Goal: Find specific page/section: Find specific page/section

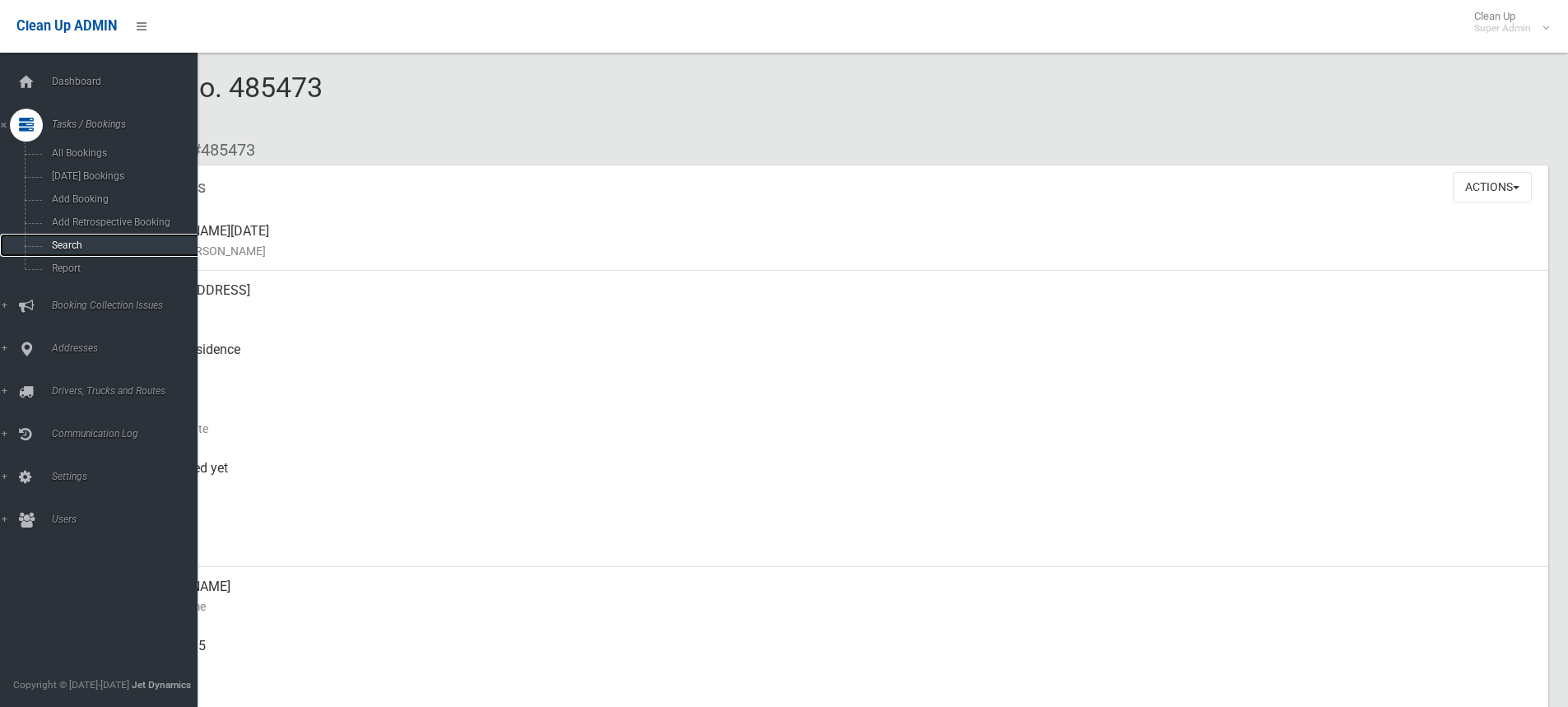
click at [73, 238] on link "Search" at bounding box center [104, 245] width 210 height 23
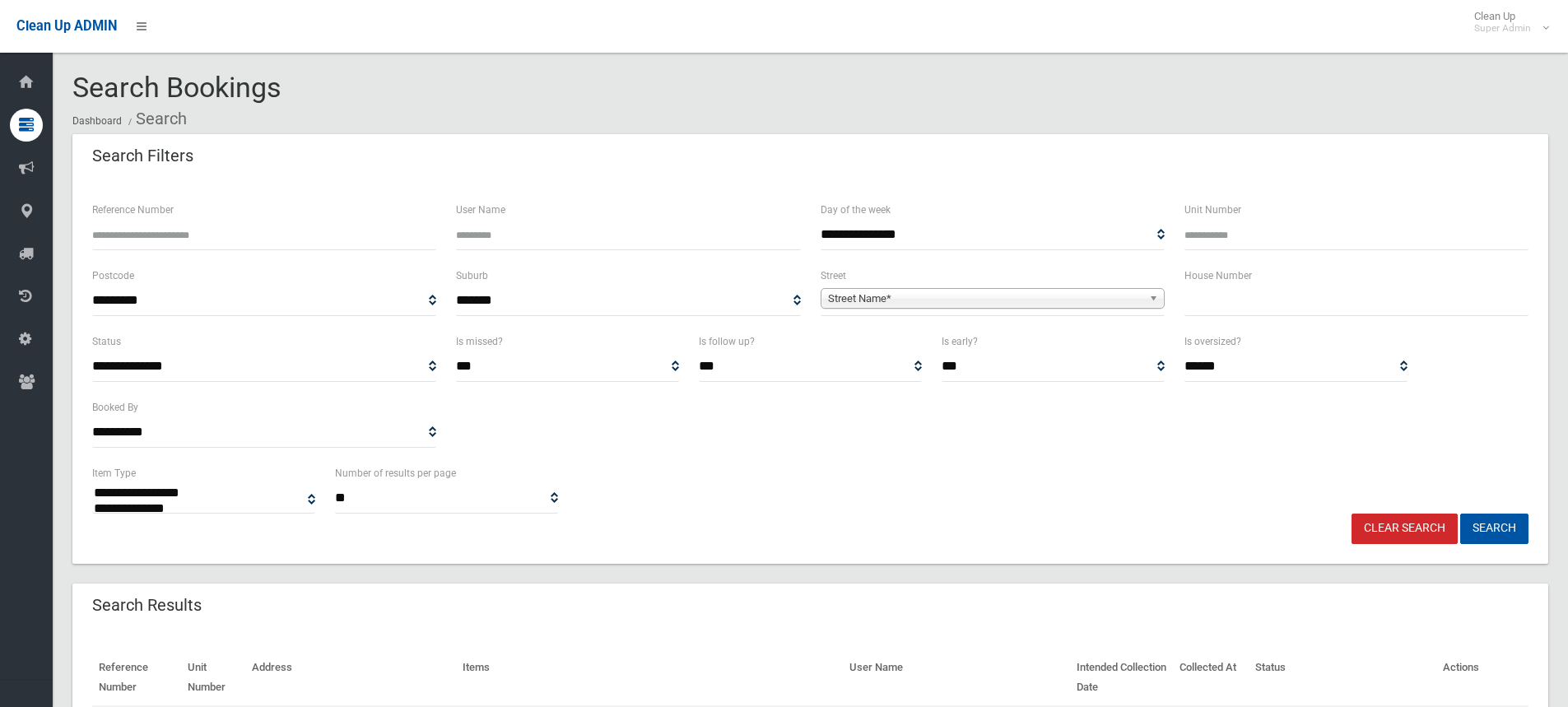
select select
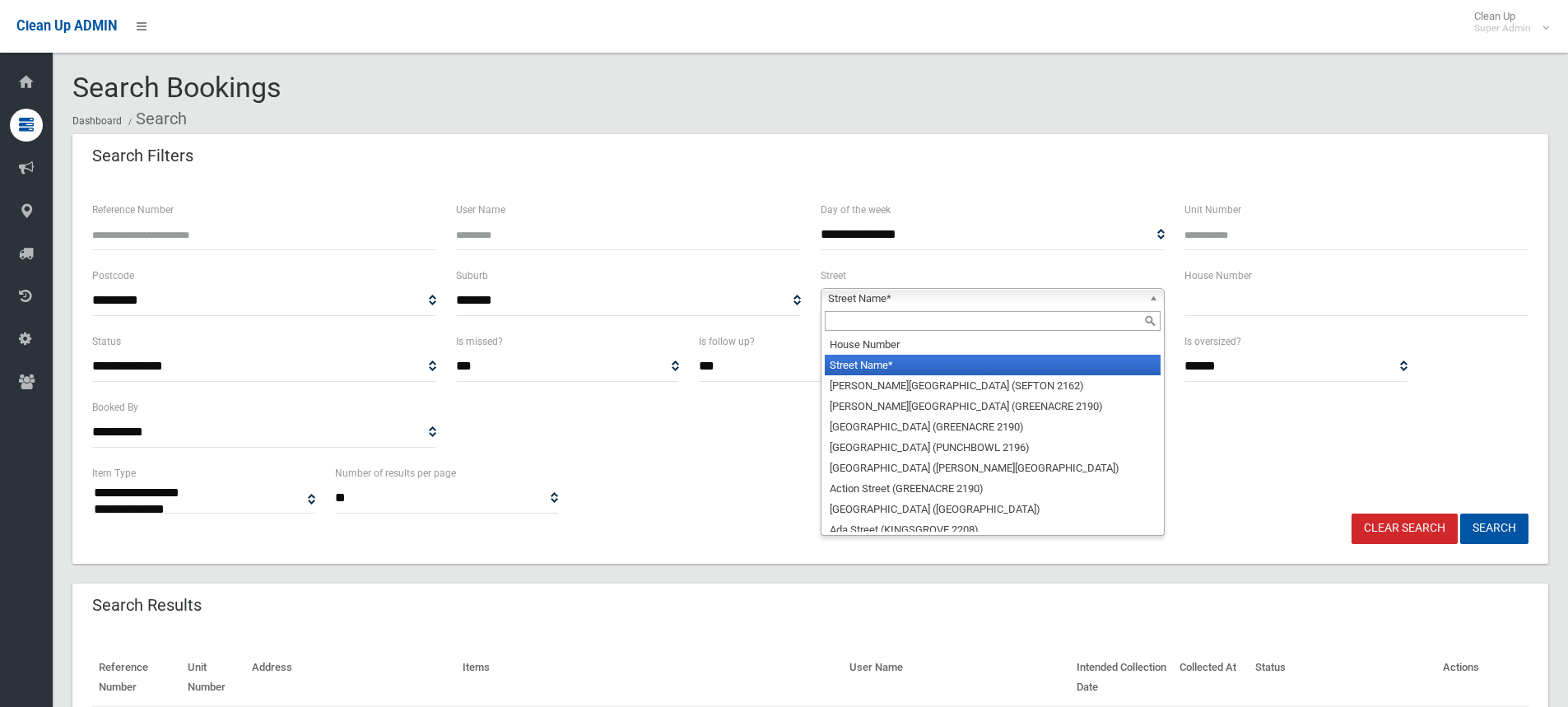
drag, startPoint x: 863, startPoint y: 291, endPoint x: 858, endPoint y: 313, distance: 22.6
click at [862, 293] on span "Street Name*" at bounding box center [985, 299] width 314 height 20
click at [853, 326] on input "text" at bounding box center [992, 321] width 336 height 20
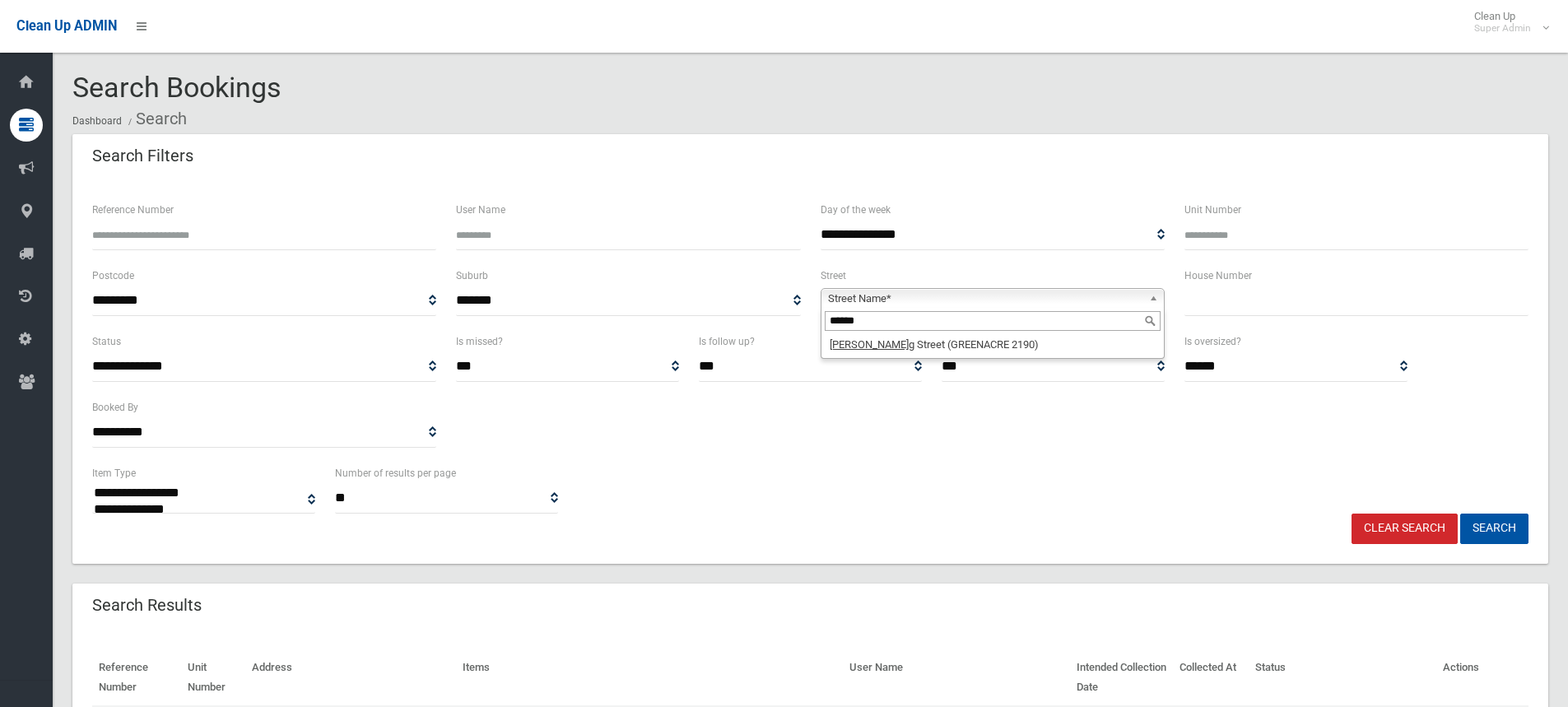
type input "******"
click at [896, 351] on li "[PERSON_NAME][GEOGRAPHIC_DATA] (GREENACRE 2190)" at bounding box center [992, 344] width 336 height 21
click at [1229, 303] on input "text" at bounding box center [1356, 301] width 344 height 30
type input "**"
click at [1502, 532] on button "Search" at bounding box center [1494, 529] width 68 height 30
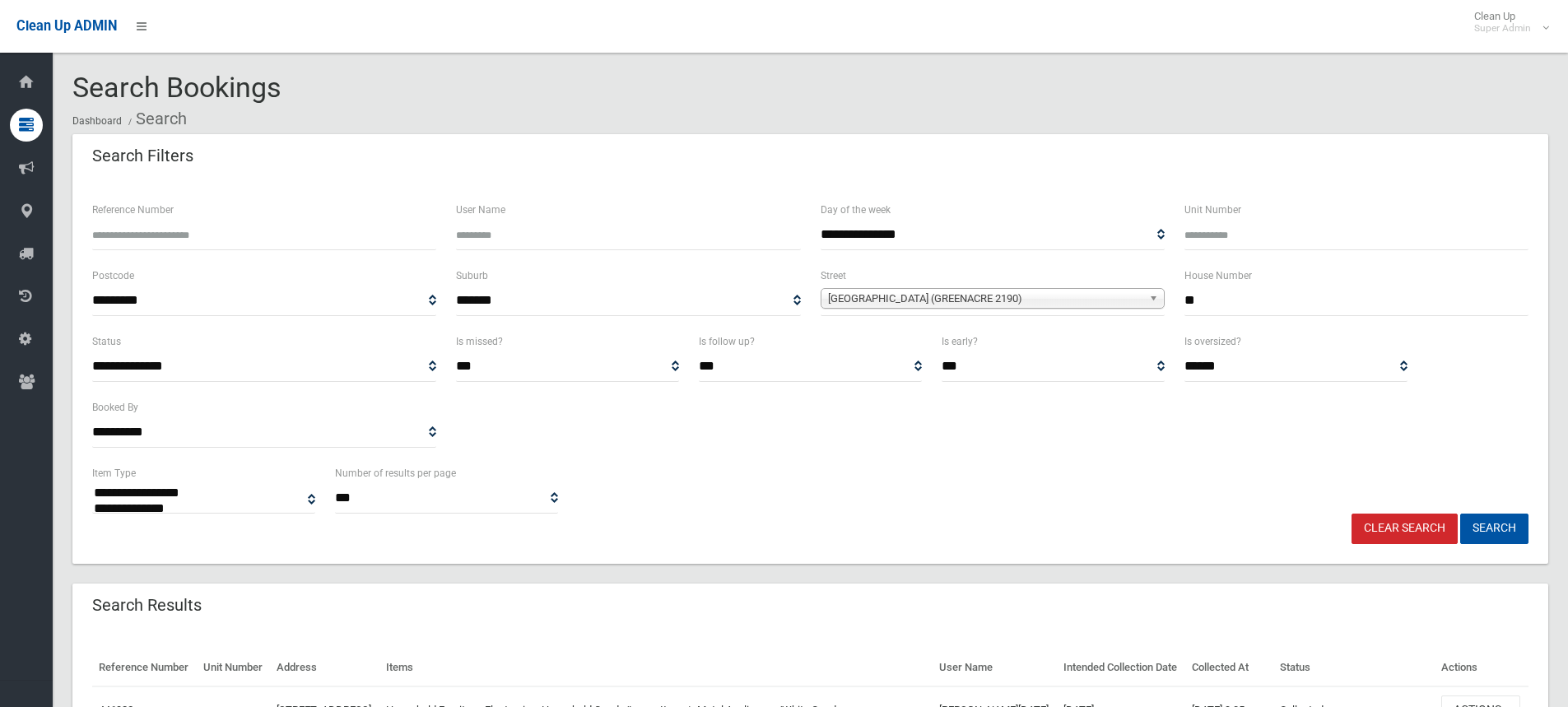
select select
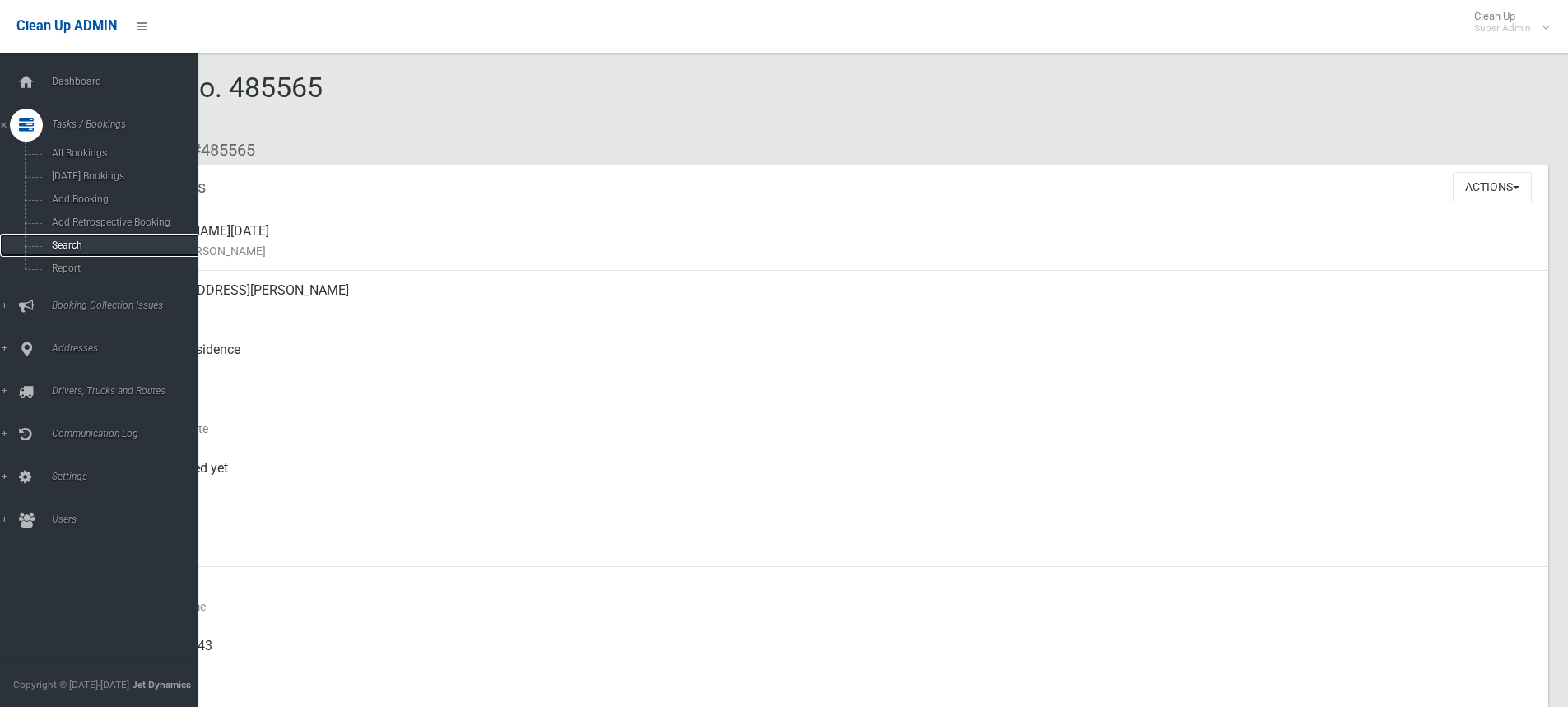
click at [66, 246] on span "Search" at bounding box center [120, 246] width 149 height 11
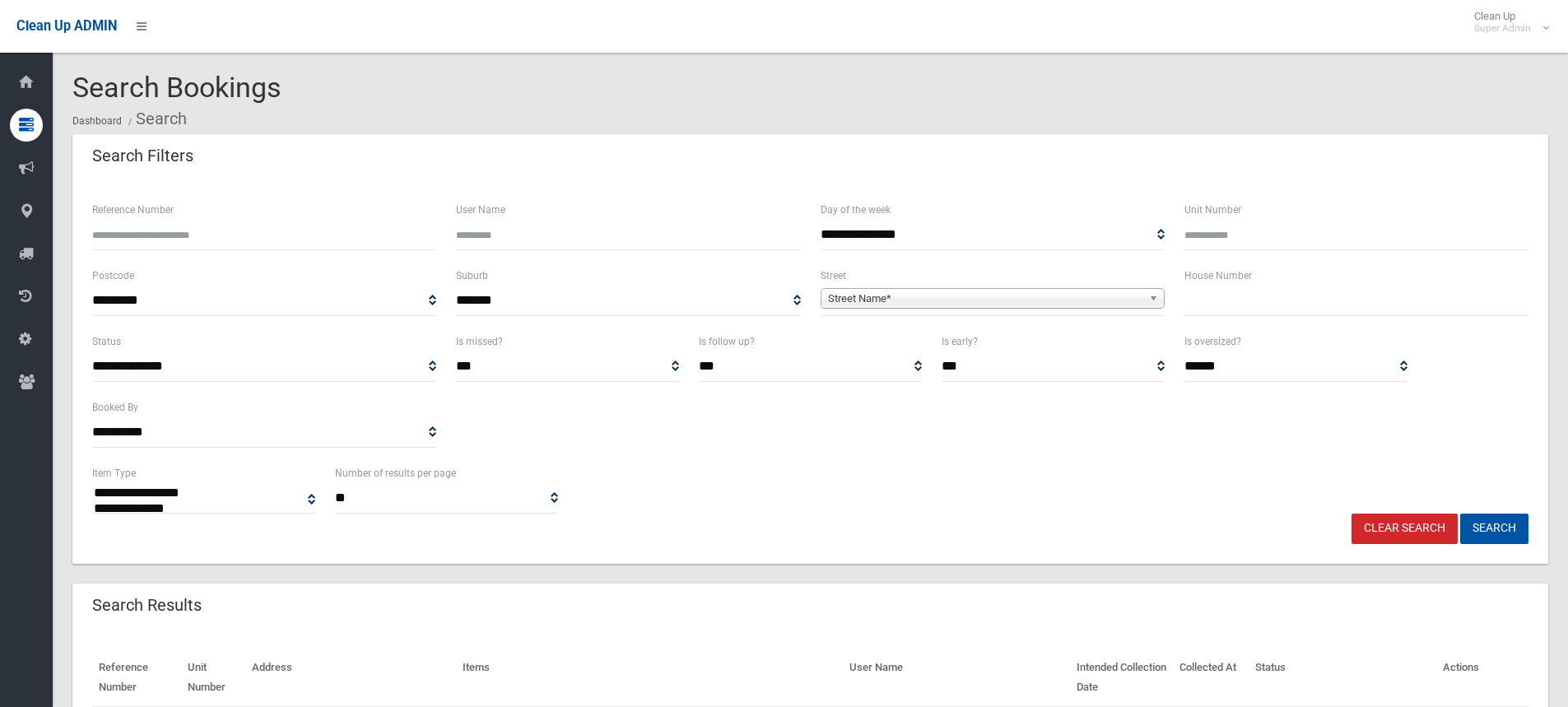
select select
click at [1235, 297] on input "text" at bounding box center [1356, 301] width 344 height 30
